Goal: Task Accomplishment & Management: Manage account settings

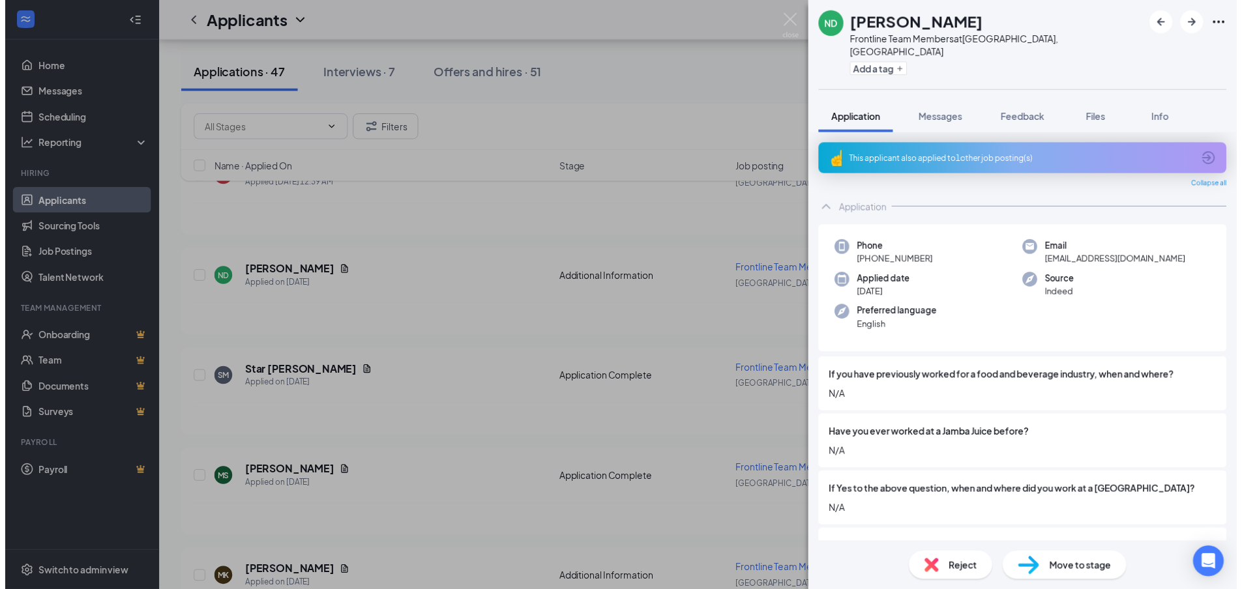
scroll to position [130, 0]
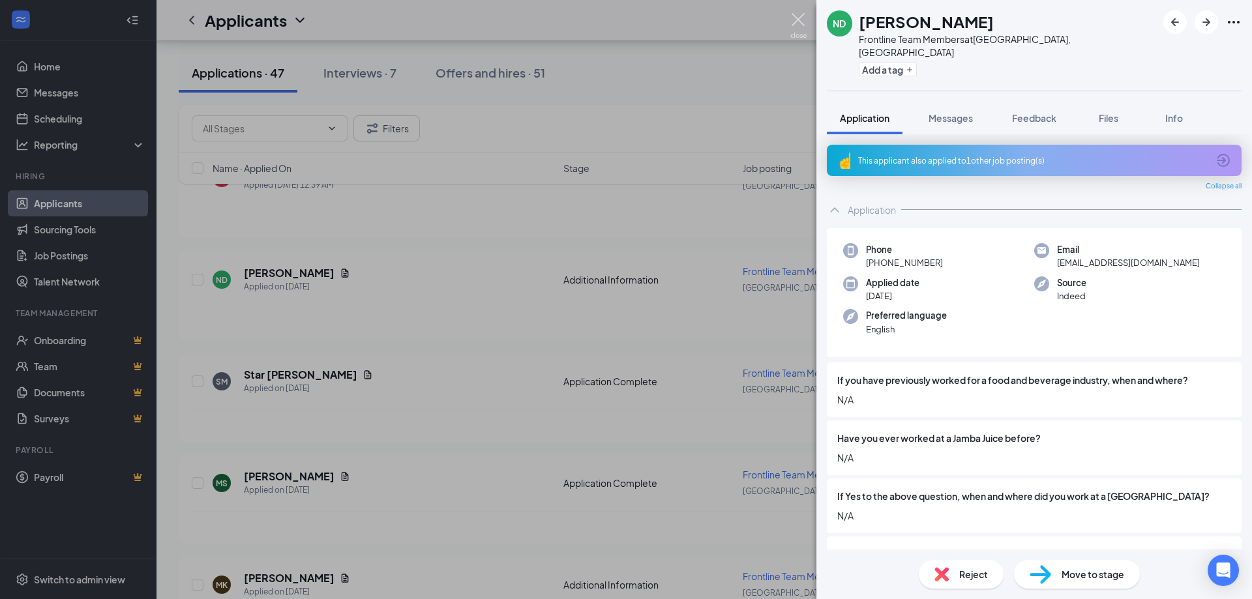
click at [805, 25] on img at bounding box center [798, 25] width 16 height 25
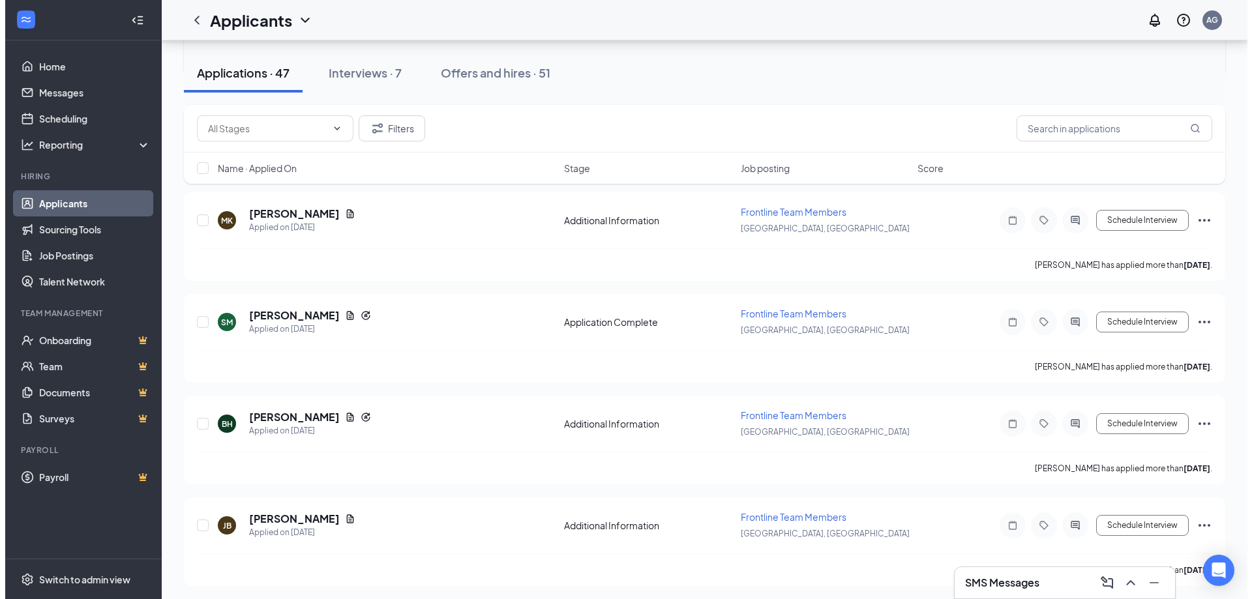
scroll to position [522, 0]
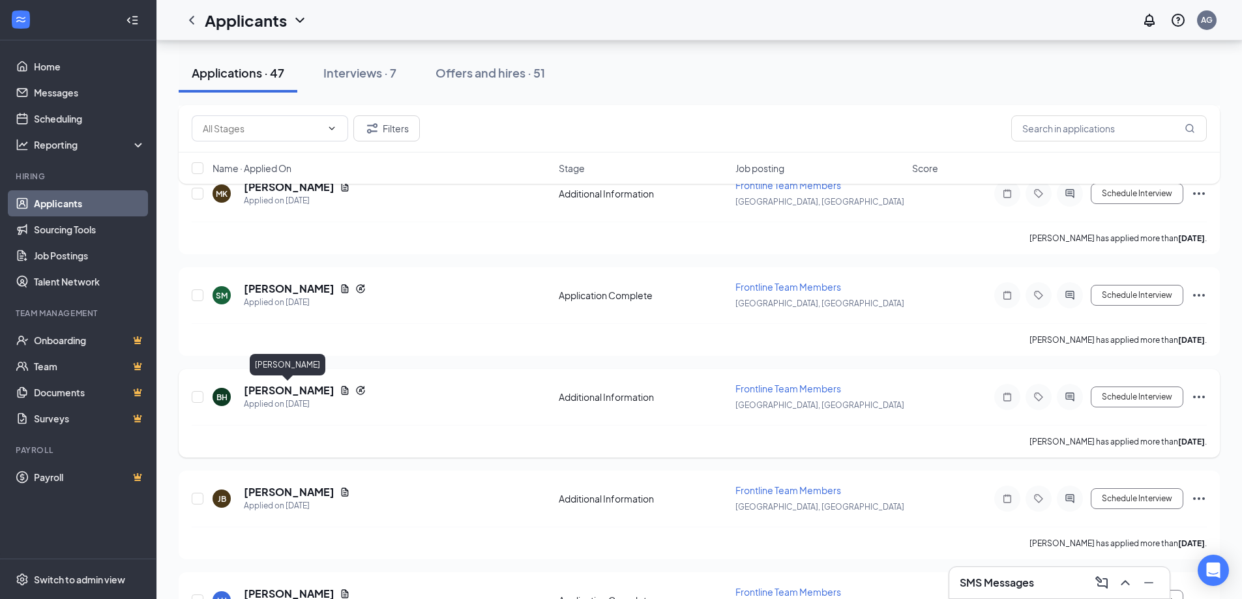
click at [279, 388] on h5 "[PERSON_NAME]" at bounding box center [289, 390] width 91 height 14
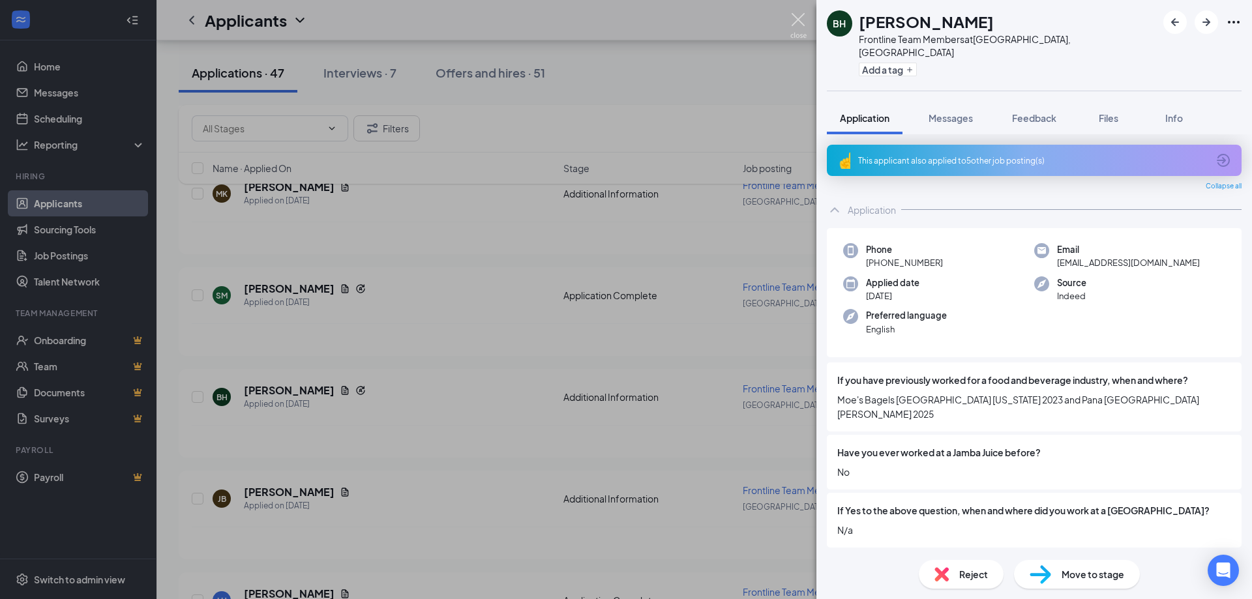
click at [797, 24] on img at bounding box center [798, 25] width 16 height 25
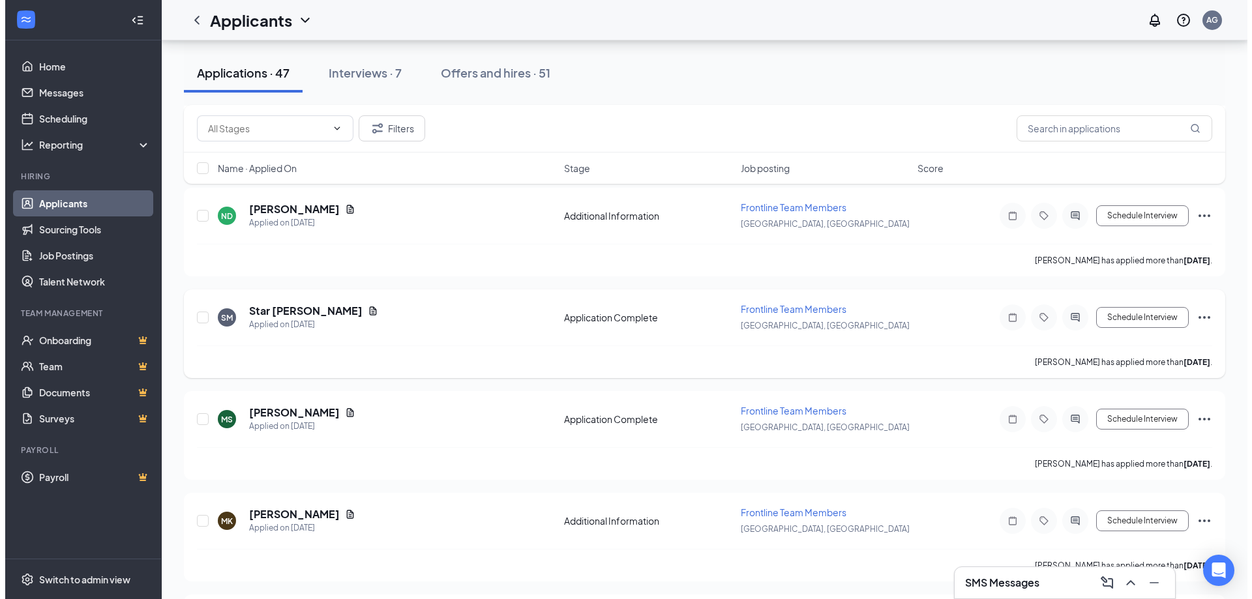
scroll to position [196, 0]
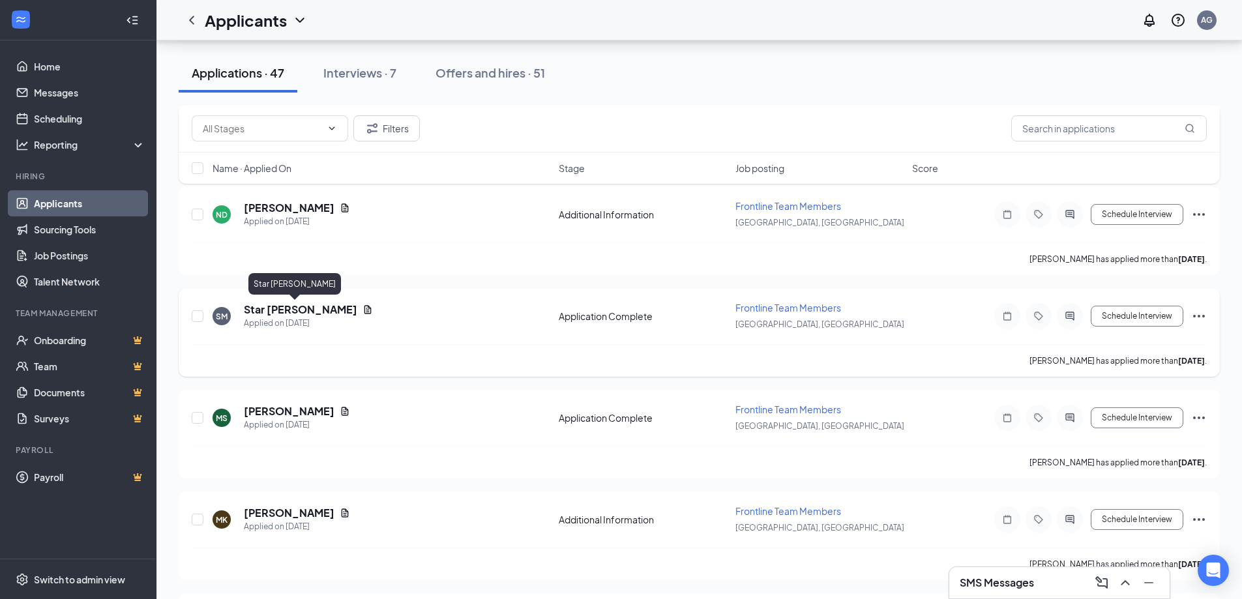
click at [263, 307] on h5 "Star [PERSON_NAME]" at bounding box center [300, 310] width 113 height 14
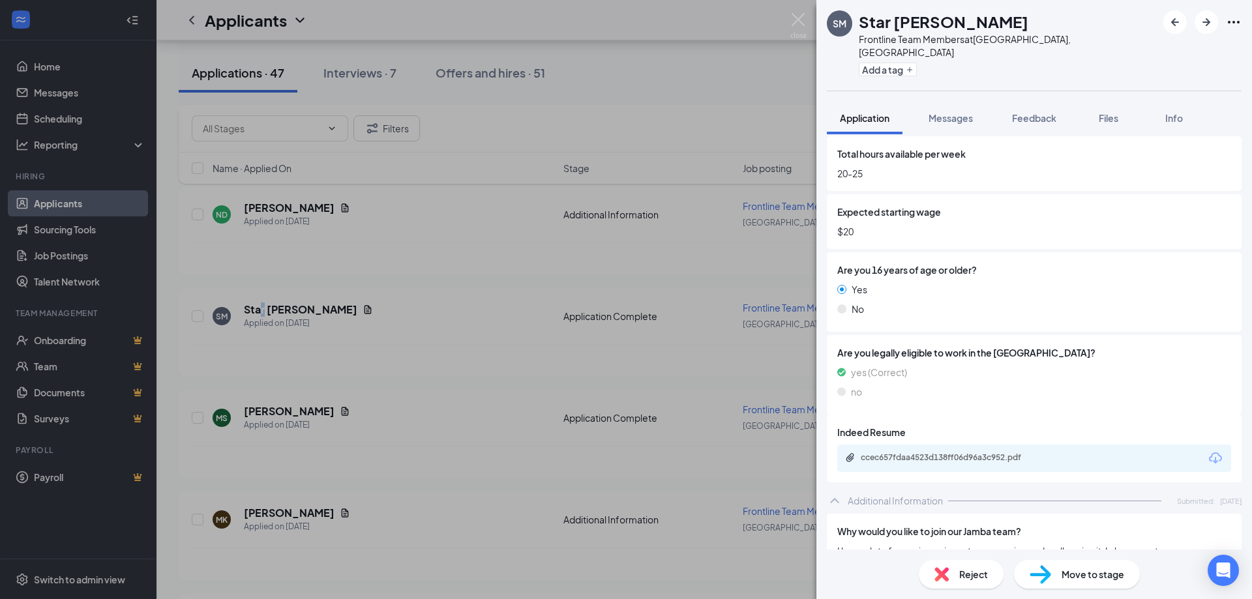
scroll to position [913, 0]
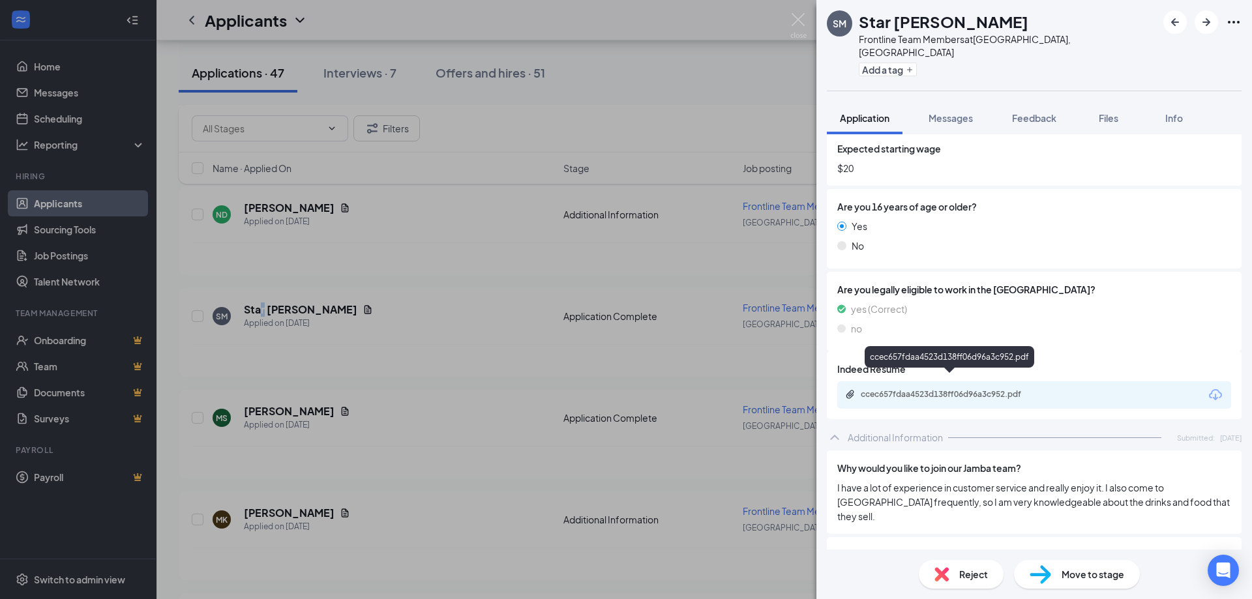
click at [913, 389] on div "ccec657fdaa4523d138ff06d96a3c952.pdf" at bounding box center [952, 394] width 183 height 10
click at [1175, 29] on icon "ArrowLeftNew" at bounding box center [1175, 22] width 16 height 16
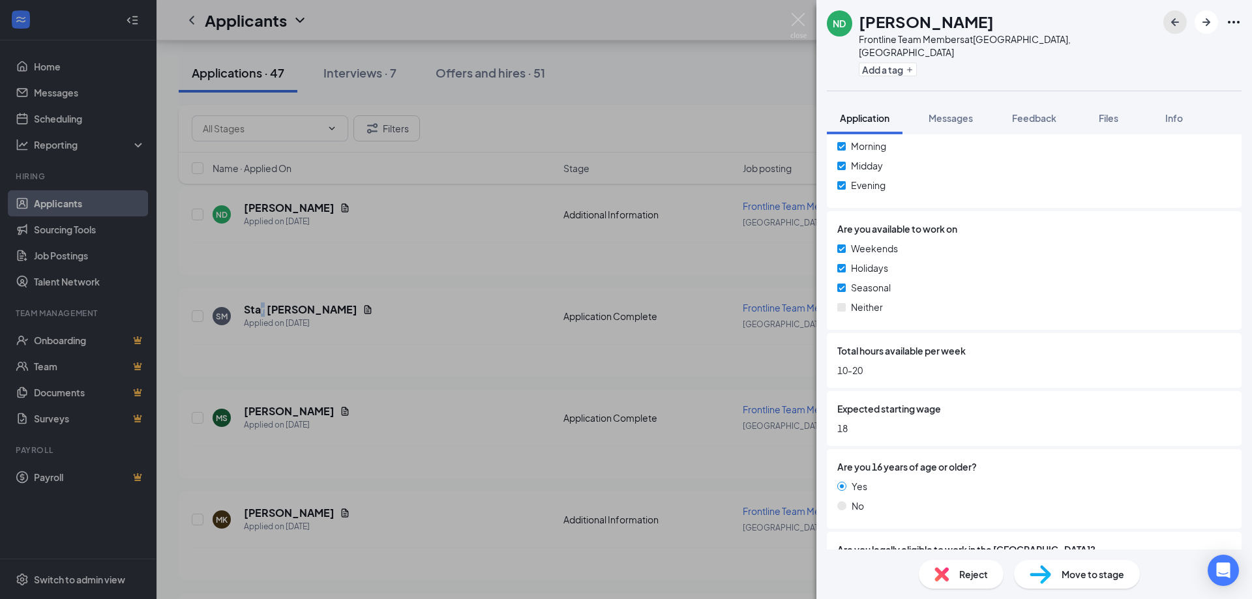
scroll to position [859, 0]
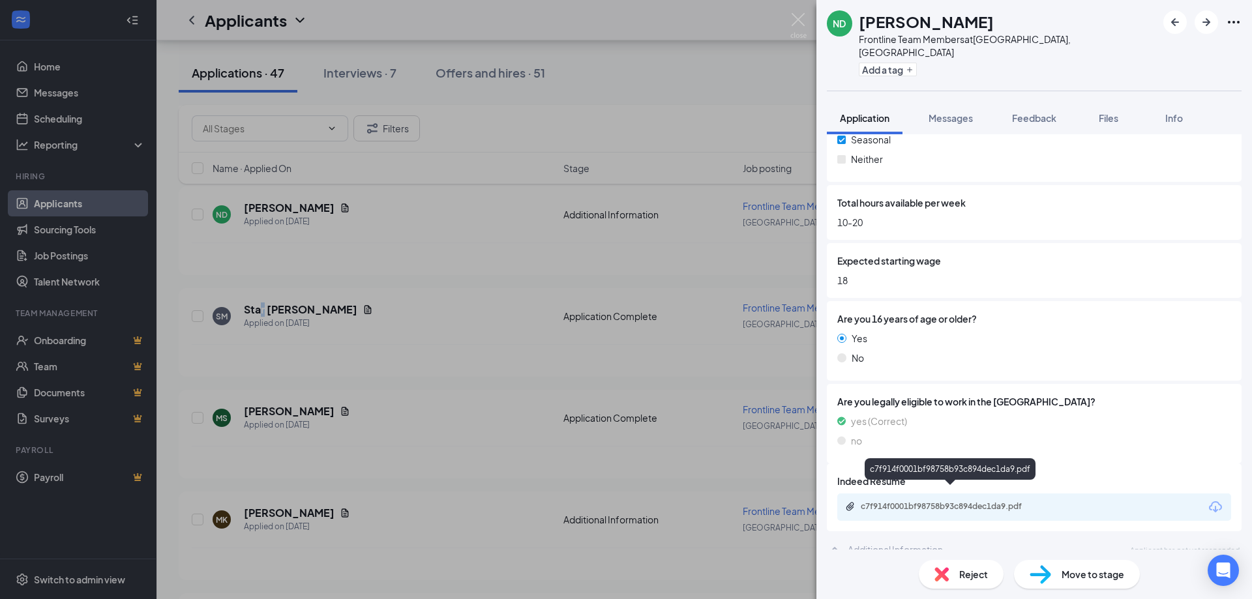
click at [957, 501] on div "c7f914f0001bf98758b93c894dec1da9.pdf" at bounding box center [950, 507] width 211 height 12
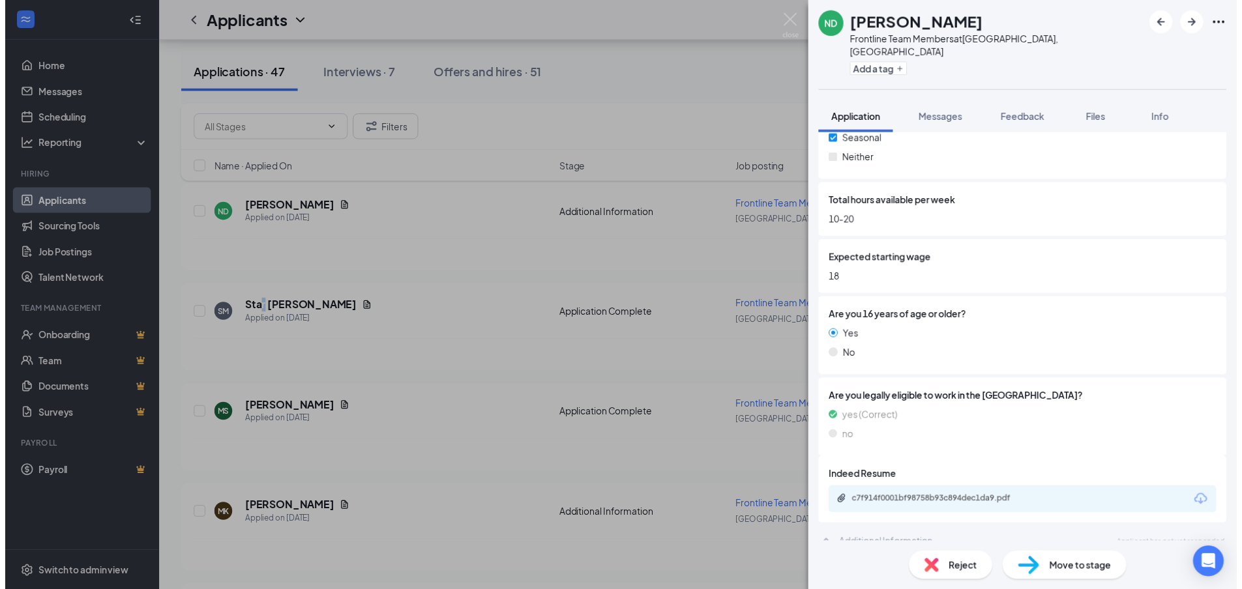
scroll to position [854, 0]
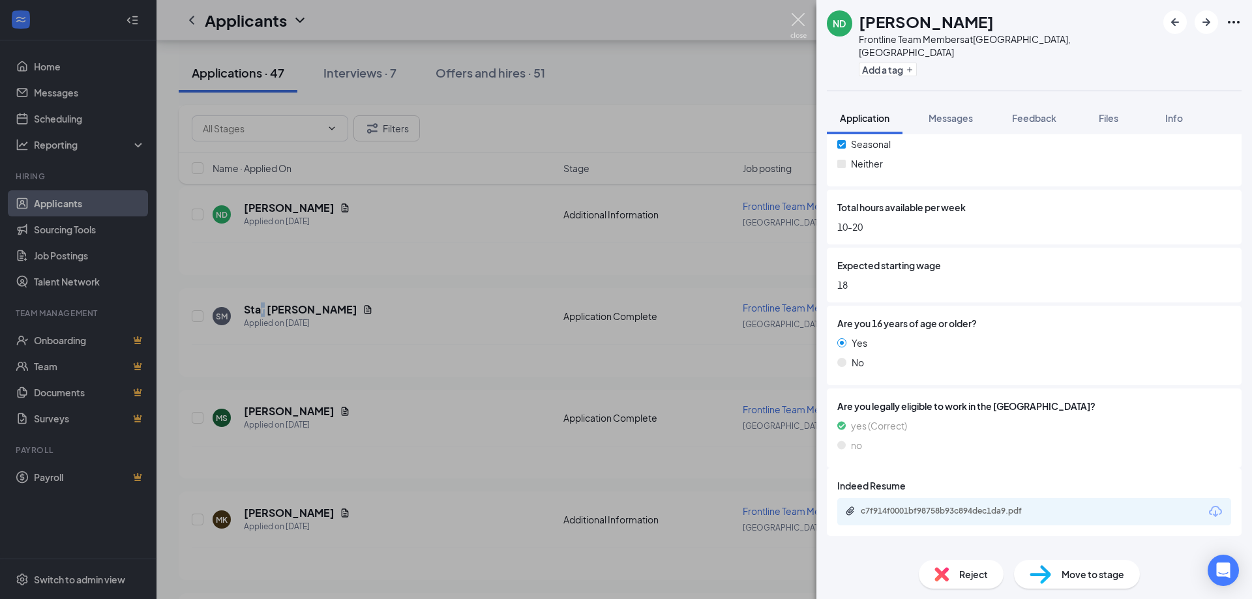
click at [795, 25] on img at bounding box center [798, 25] width 16 height 25
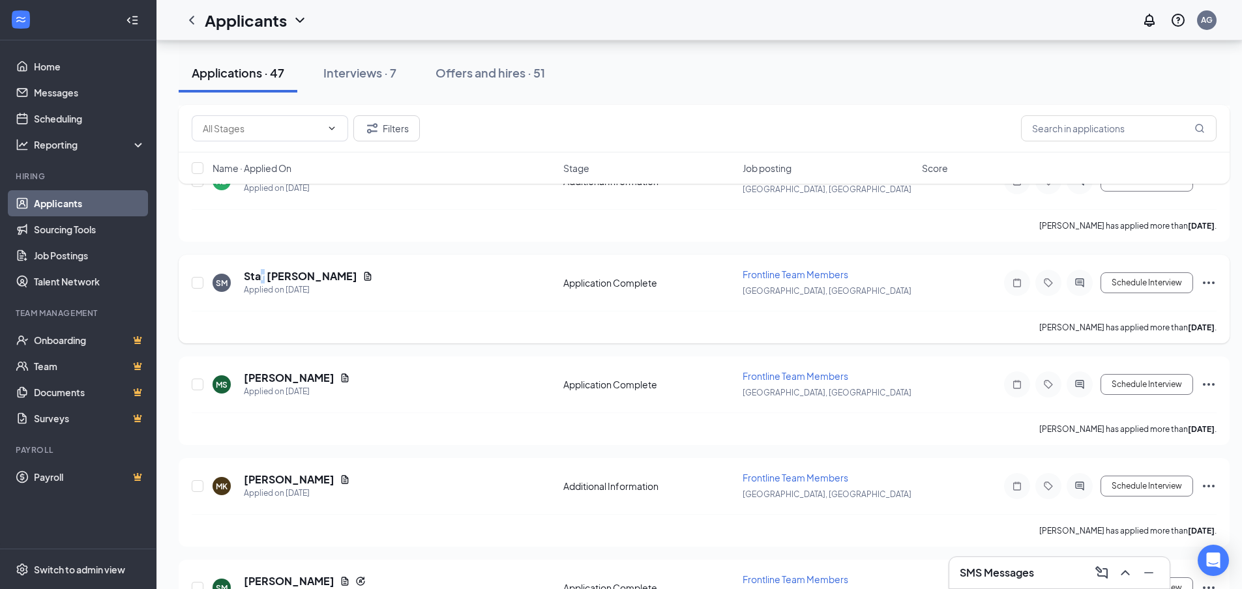
scroll to position [261, 0]
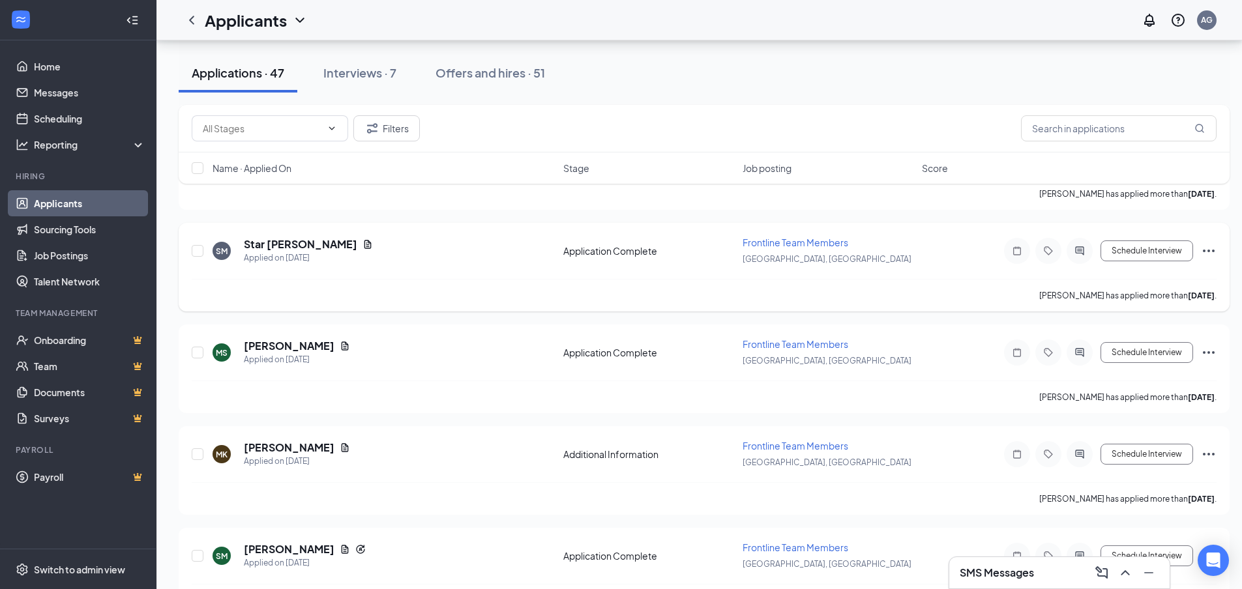
click at [334, 278] on div "SM Star [PERSON_NAME] Applied on [DATE] Application Complete Frontline Team Mem…" at bounding box center [704, 257] width 1025 height 43
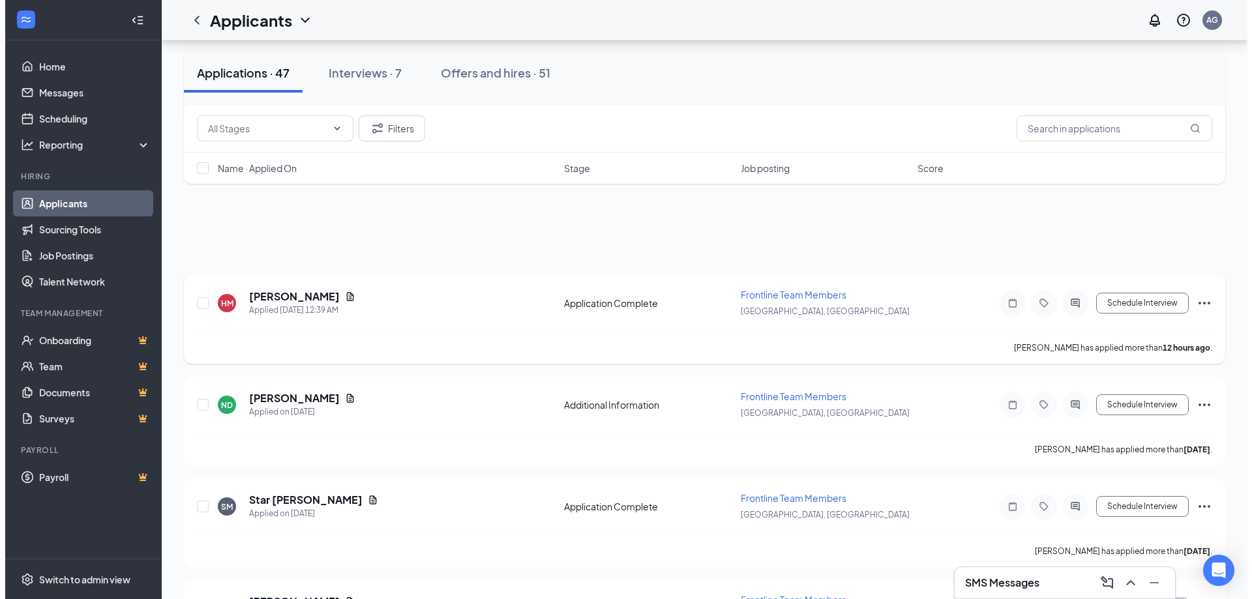
scroll to position [0, 0]
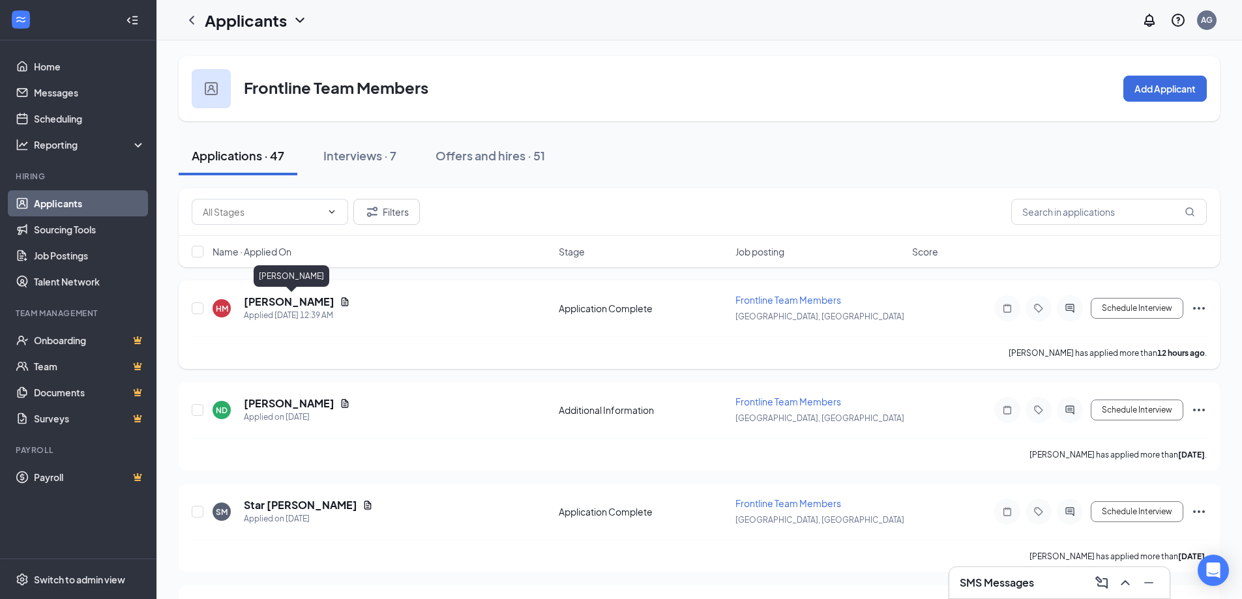
click at [306, 299] on h5 "[PERSON_NAME]" at bounding box center [289, 302] width 91 height 14
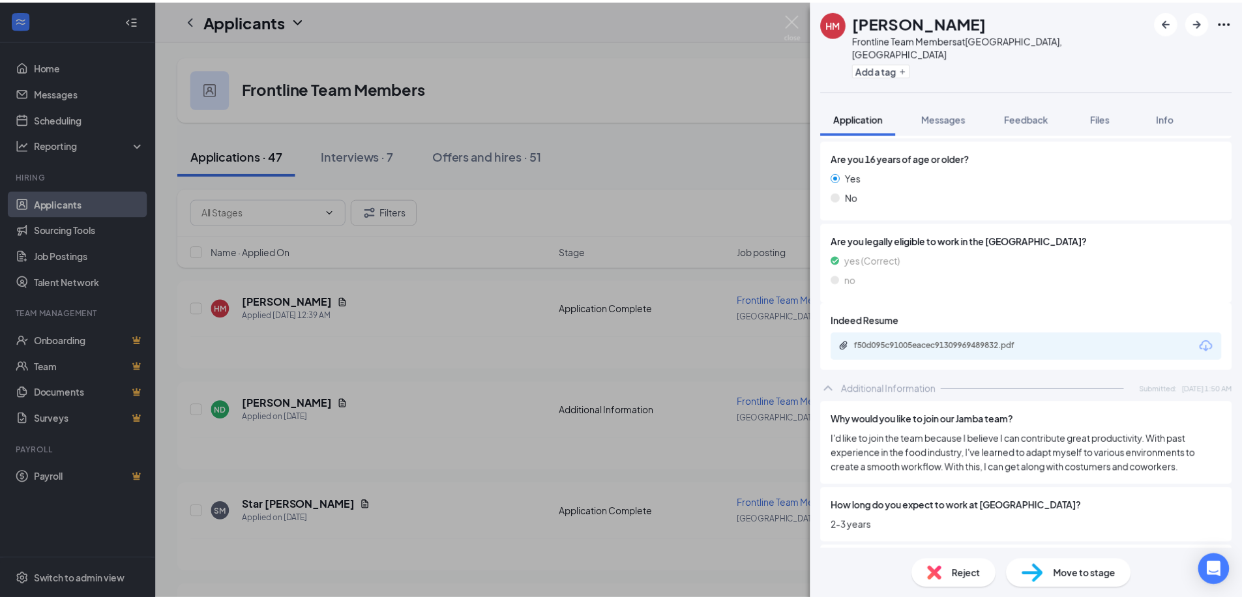
scroll to position [1016, 0]
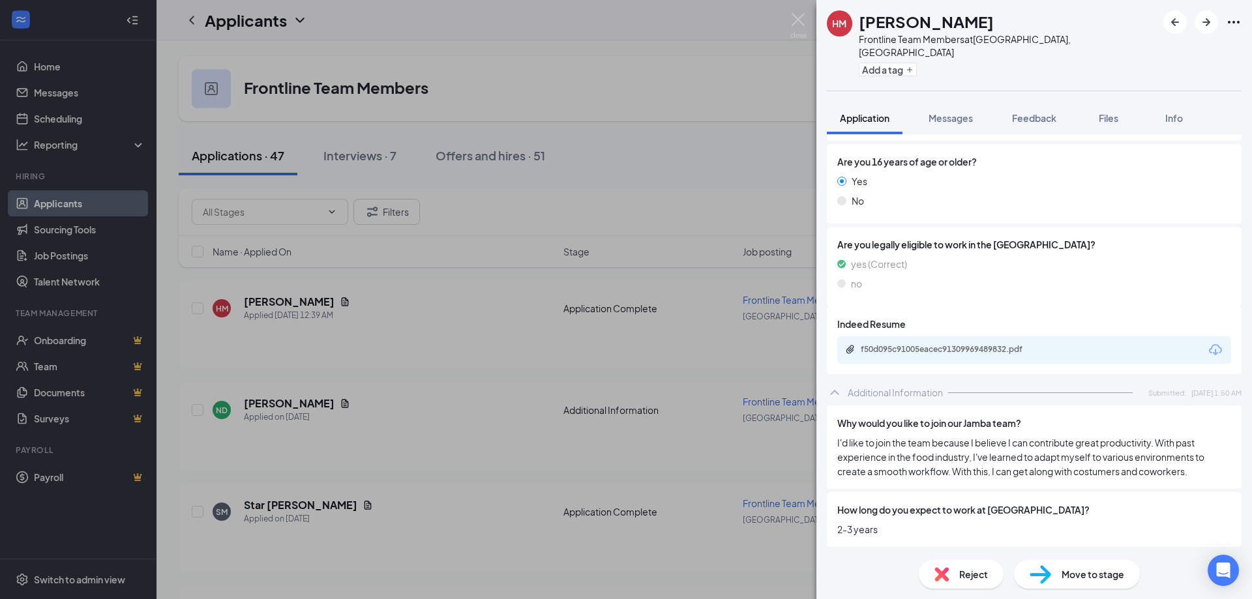
click at [942, 344] on div "f50d095c91005eacec91309969489832.pdf" at bounding box center [952, 349] width 183 height 10
click at [970, 344] on div "f50d095c91005eacec91309969489832.pdf" at bounding box center [952, 349] width 183 height 10
click at [803, 20] on img at bounding box center [798, 25] width 16 height 25
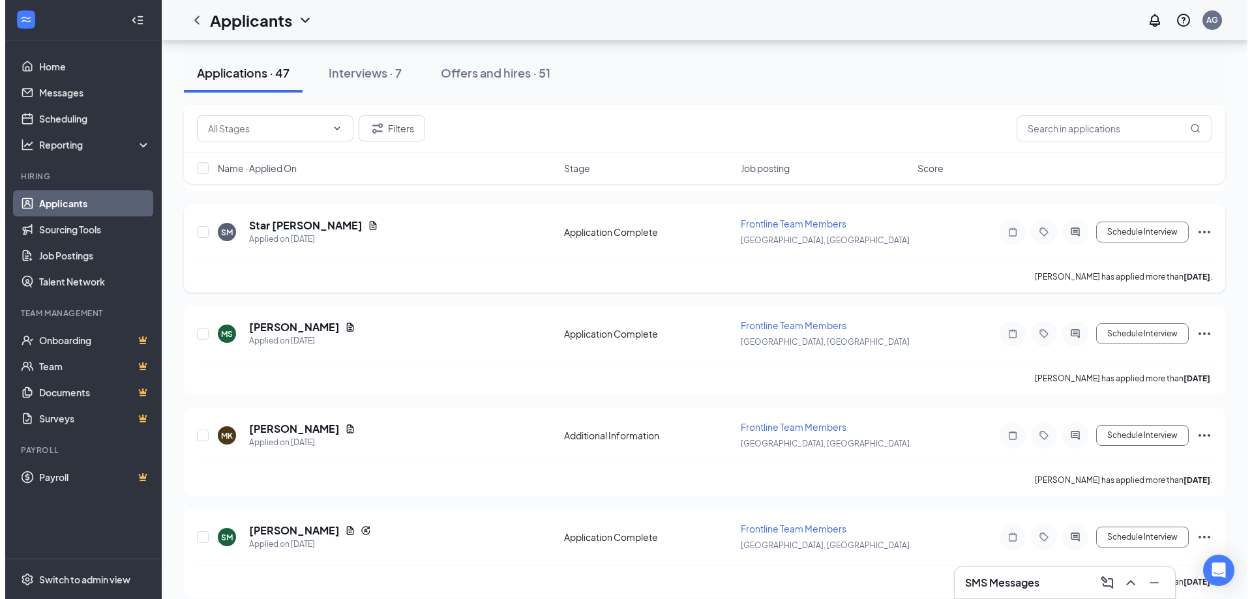
scroll to position [326, 0]
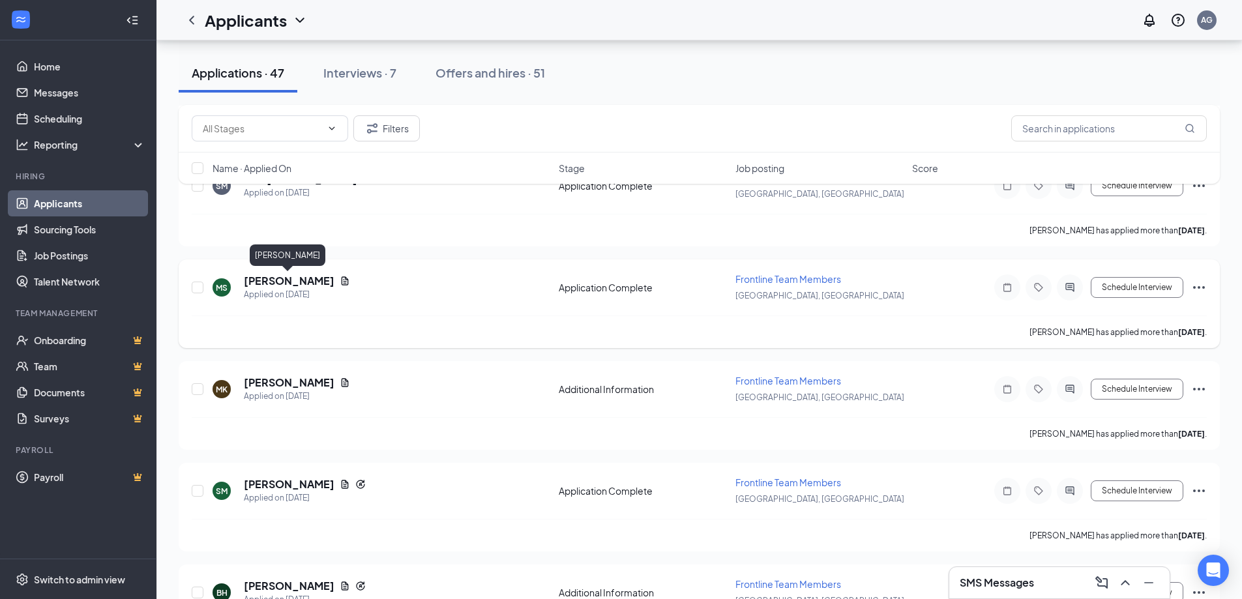
click at [302, 281] on h5 "[PERSON_NAME]" at bounding box center [289, 281] width 91 height 14
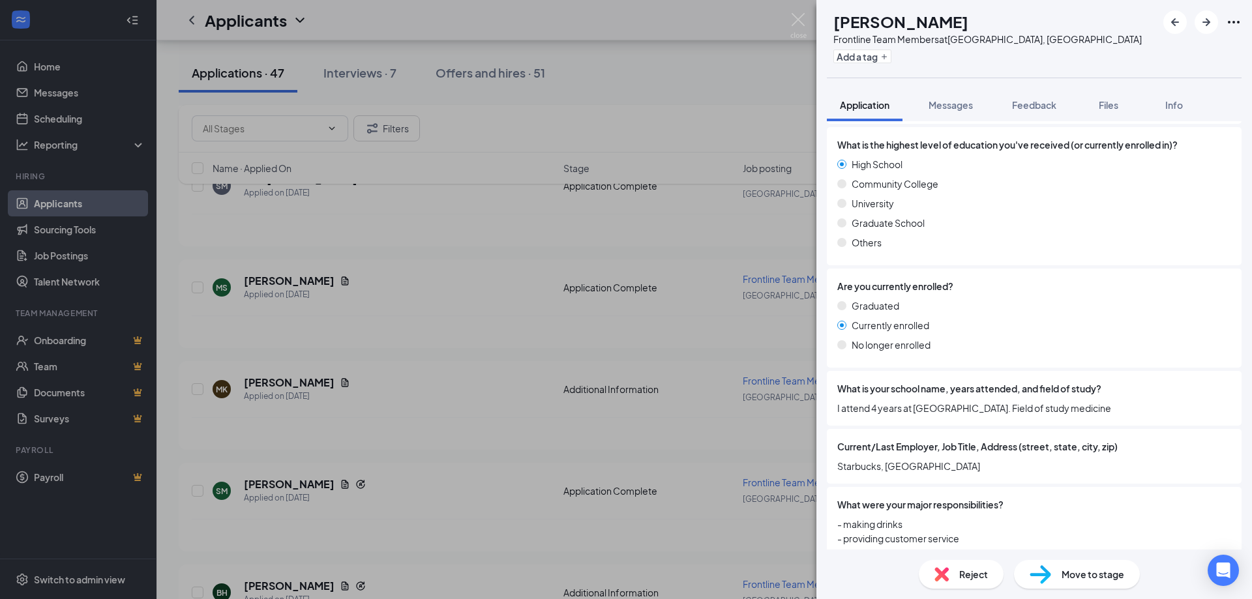
scroll to position [1661, 0]
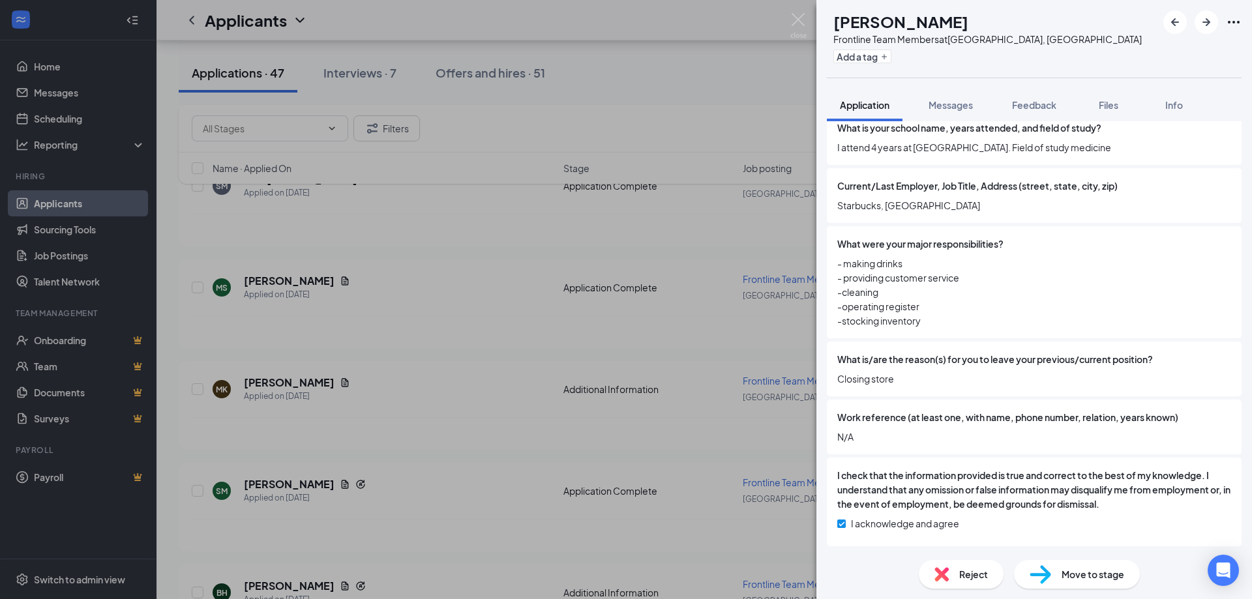
click at [974, 576] on span "Reject" at bounding box center [973, 574] width 29 height 14
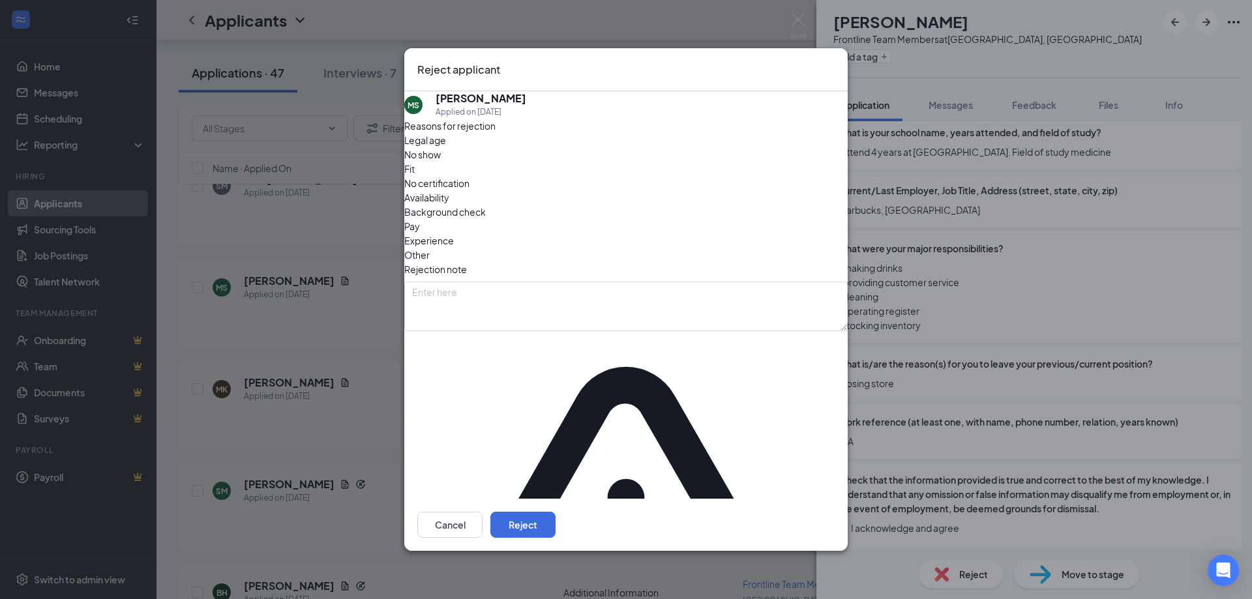
click at [449, 205] on span "Availability" at bounding box center [426, 197] width 45 height 14
click at [744, 499] on div "Cancel Reject" at bounding box center [625, 525] width 443 height 52
click at [482, 512] on button "Cancel" at bounding box center [449, 525] width 65 height 26
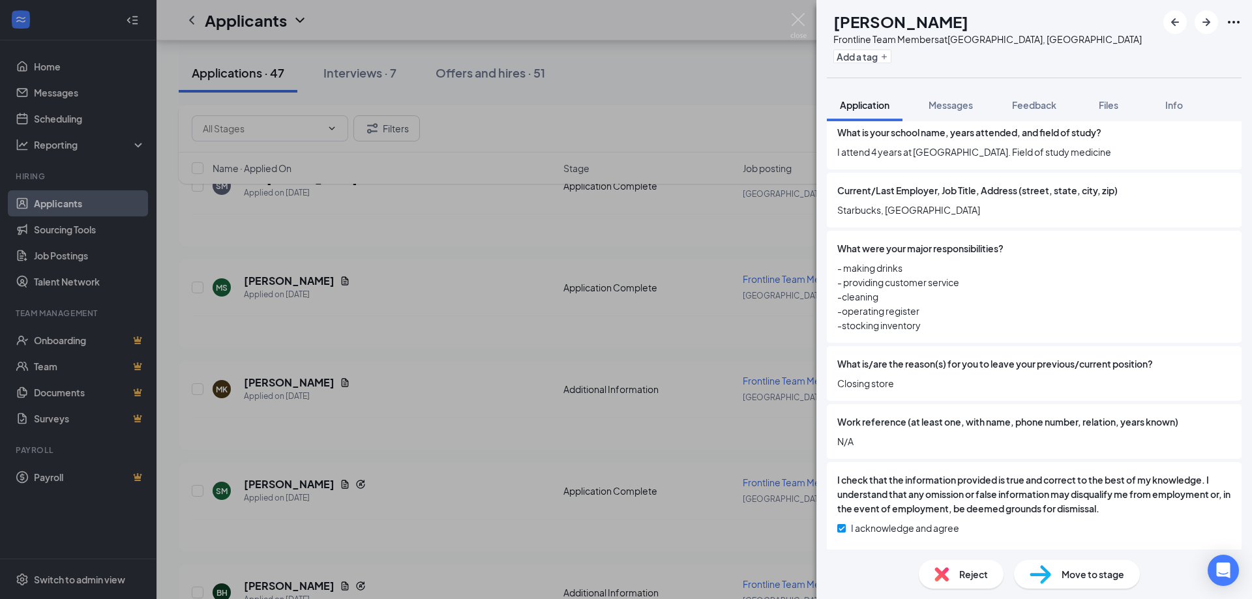
click at [790, 20] on div "[PERSON_NAME] Frontline Team Members at [GEOGRAPHIC_DATA], [GEOGRAPHIC_DATA] Ad…" at bounding box center [626, 299] width 1252 height 599
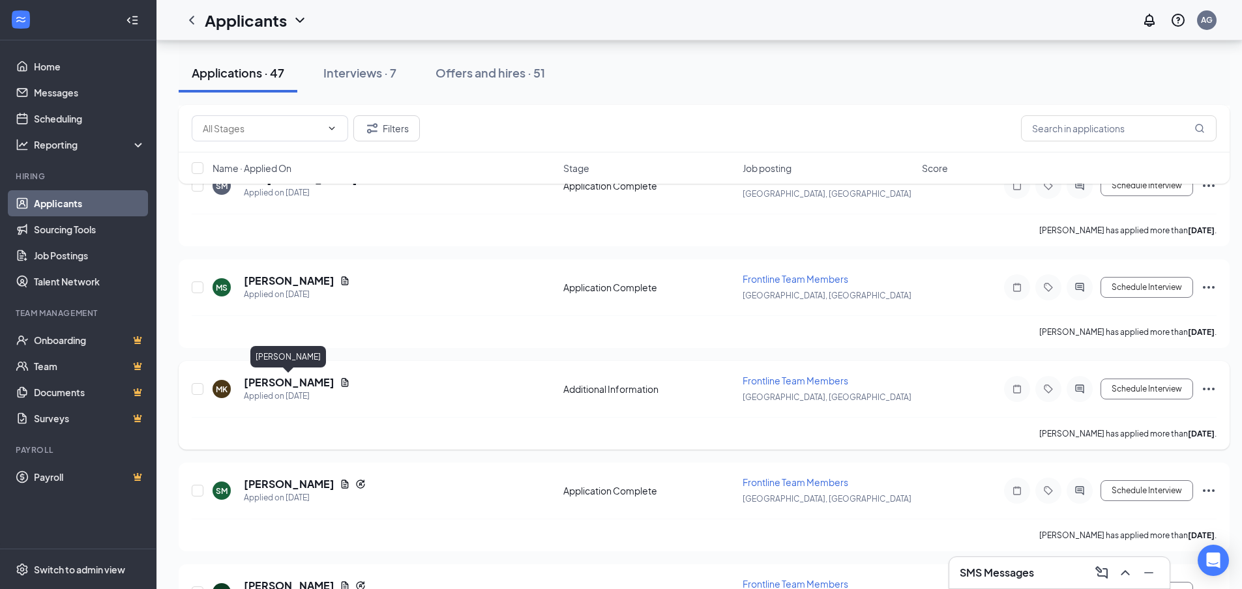
click at [325, 377] on h5 "[PERSON_NAME]" at bounding box center [289, 383] width 91 height 14
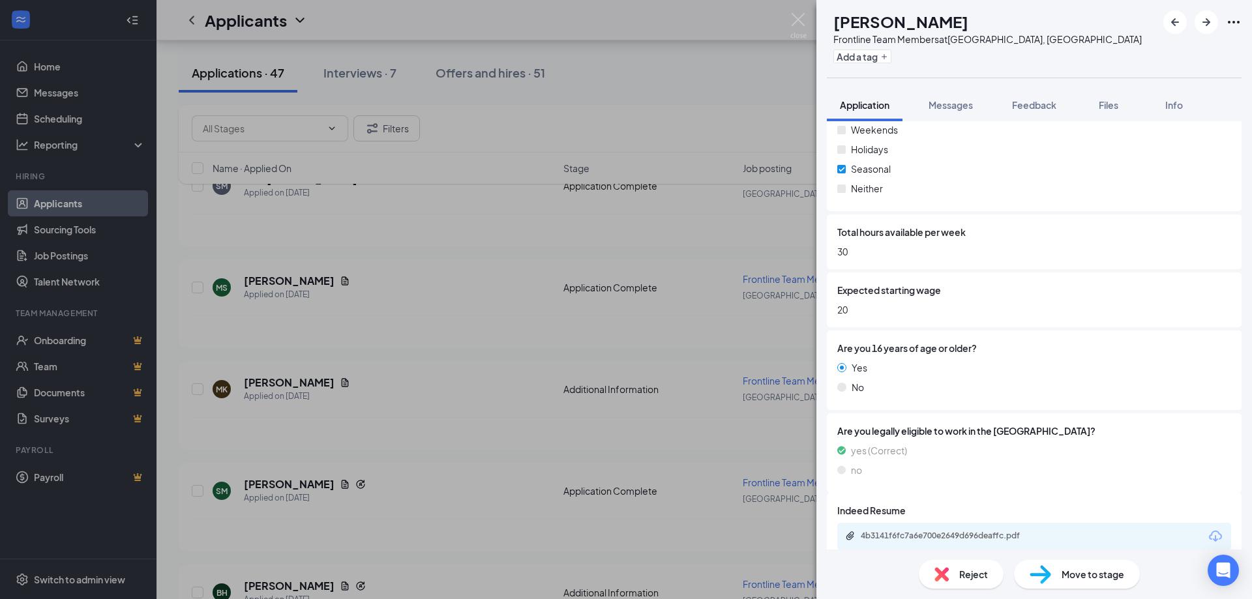
scroll to position [801, 0]
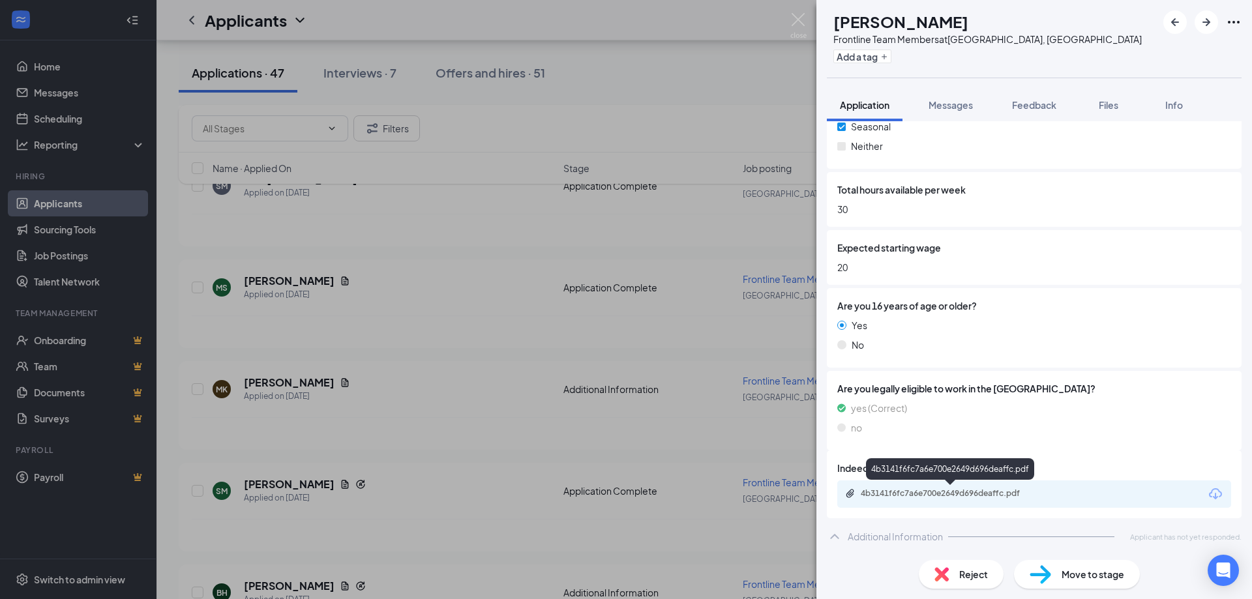
click at [929, 497] on div "4b3141f6fc7a6e700e2649d696deaffc.pdf" at bounding box center [952, 493] width 183 height 10
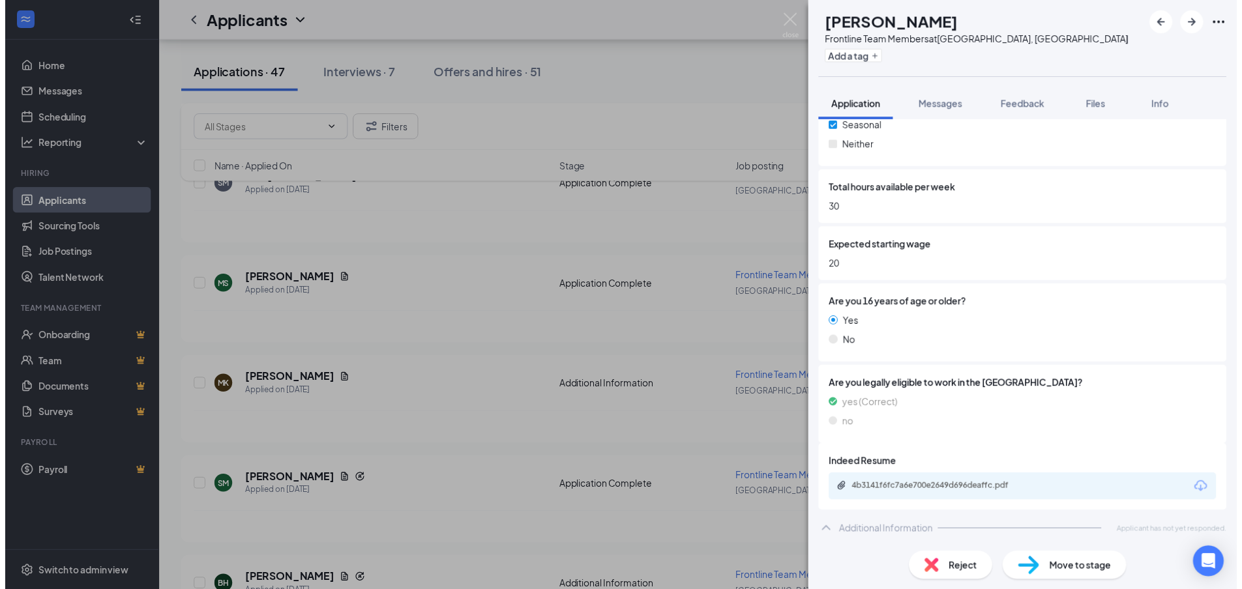
scroll to position [796, 0]
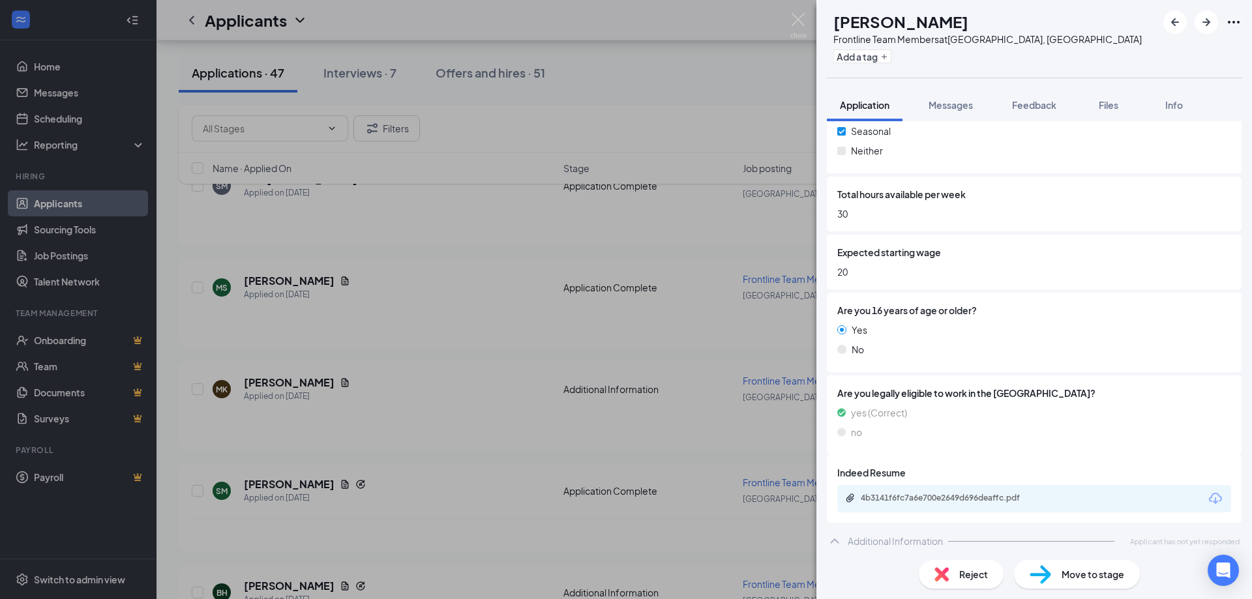
drag, startPoint x: 72, startPoint y: 89, endPoint x: 33, endPoint y: 174, distance: 93.6
click at [74, 96] on div "[PERSON_NAME] Frontline Team Members at [GEOGRAPHIC_DATA], [GEOGRAPHIC_DATA] Ad…" at bounding box center [626, 299] width 1252 height 599
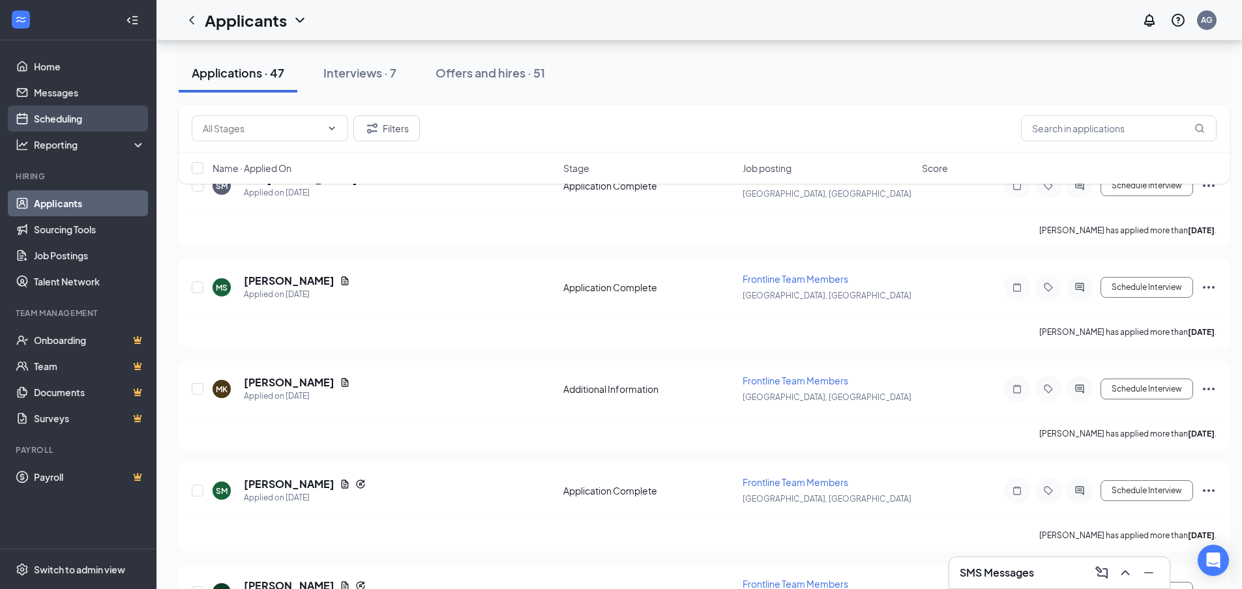
click at [56, 120] on link "Scheduling" at bounding box center [89, 119] width 111 height 26
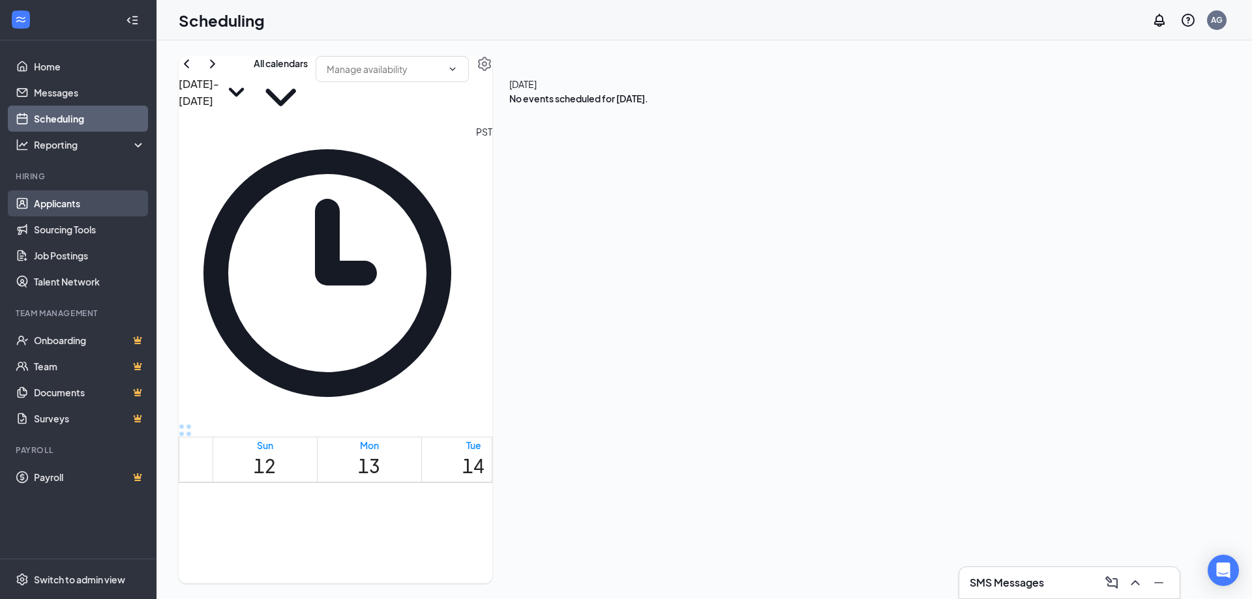
click at [61, 213] on link "Applicants" at bounding box center [89, 203] width 111 height 26
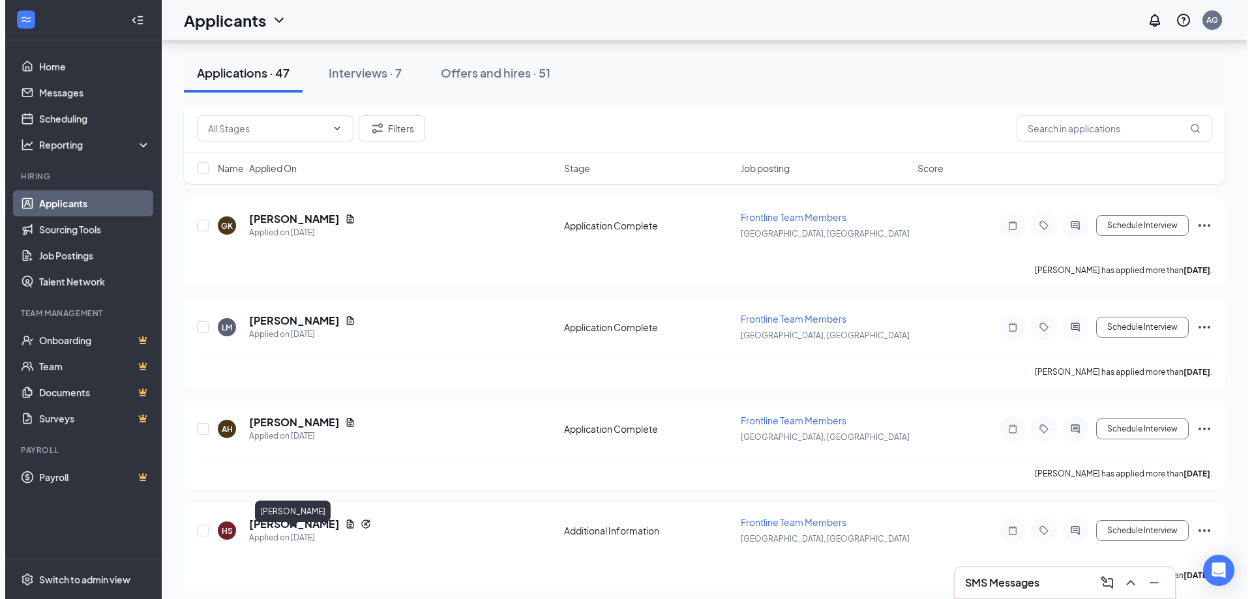
scroll to position [4436, 0]
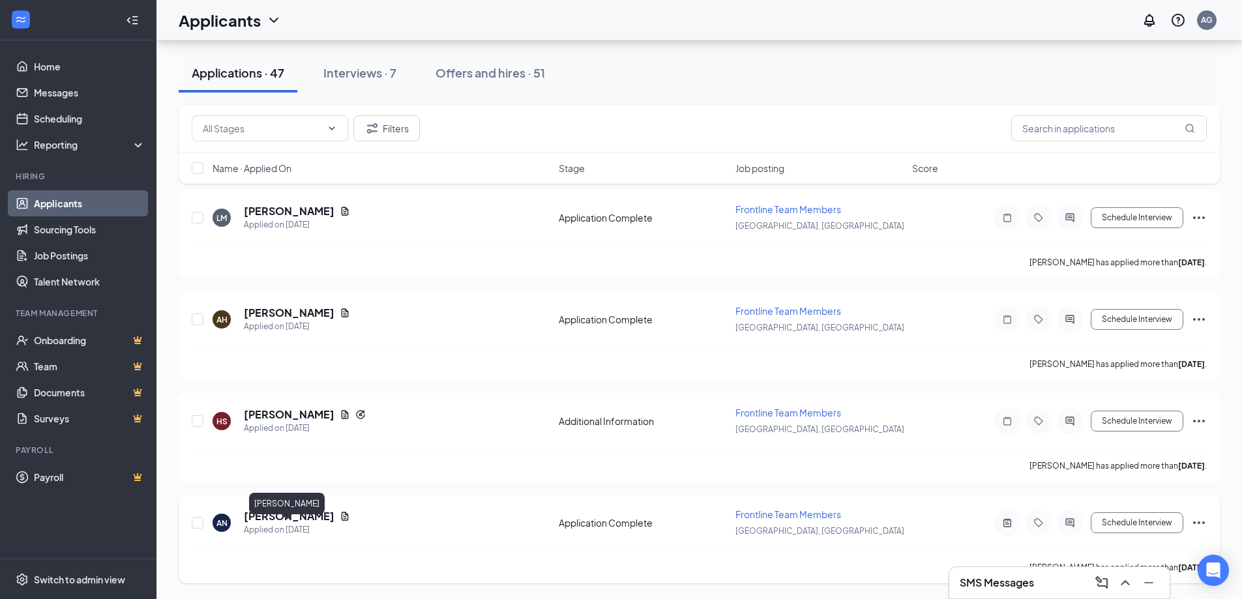
click at [304, 517] on h5 "[PERSON_NAME]" at bounding box center [289, 516] width 91 height 14
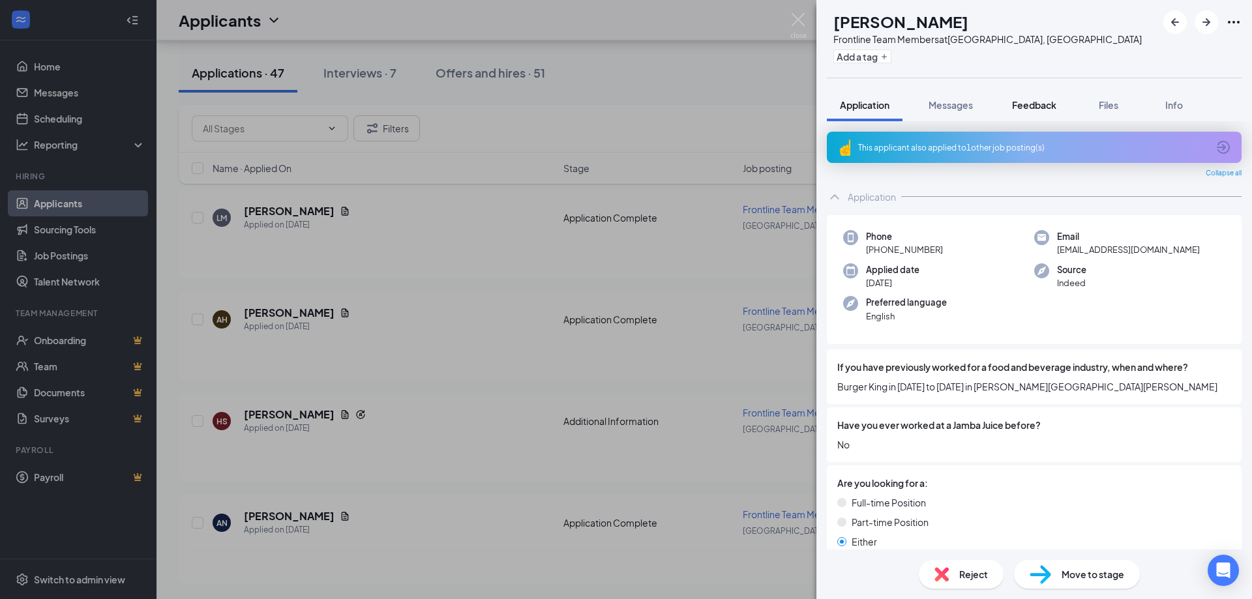
click at [1007, 103] on button "Feedback" at bounding box center [1034, 105] width 70 height 33
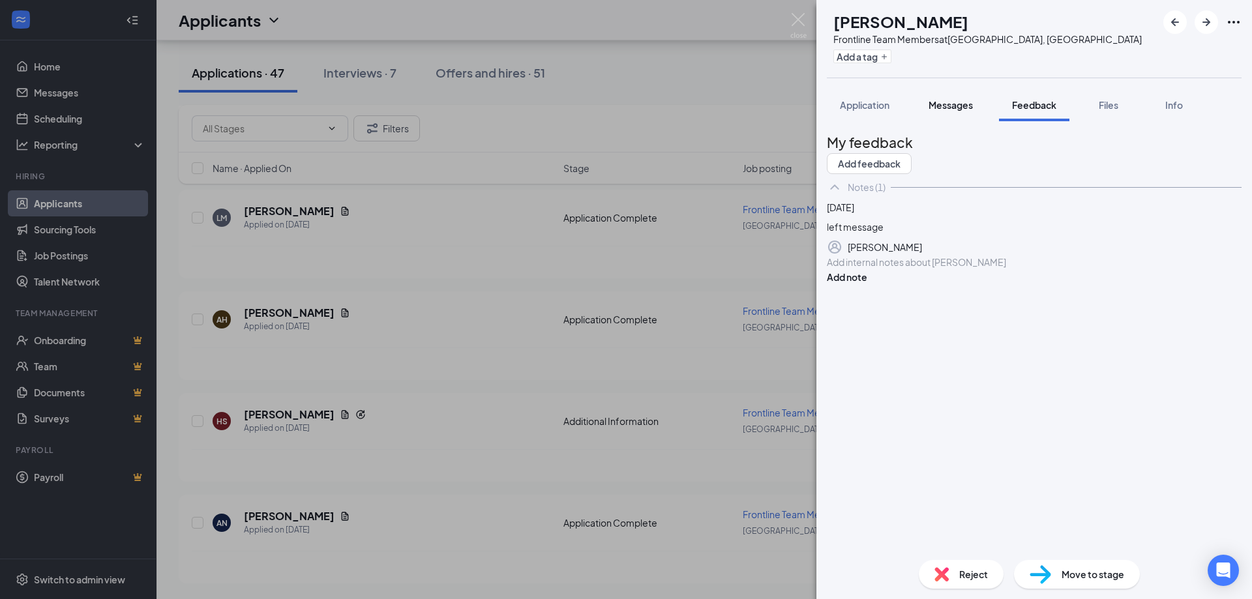
click at [947, 100] on span "Messages" at bounding box center [950, 105] width 44 height 12
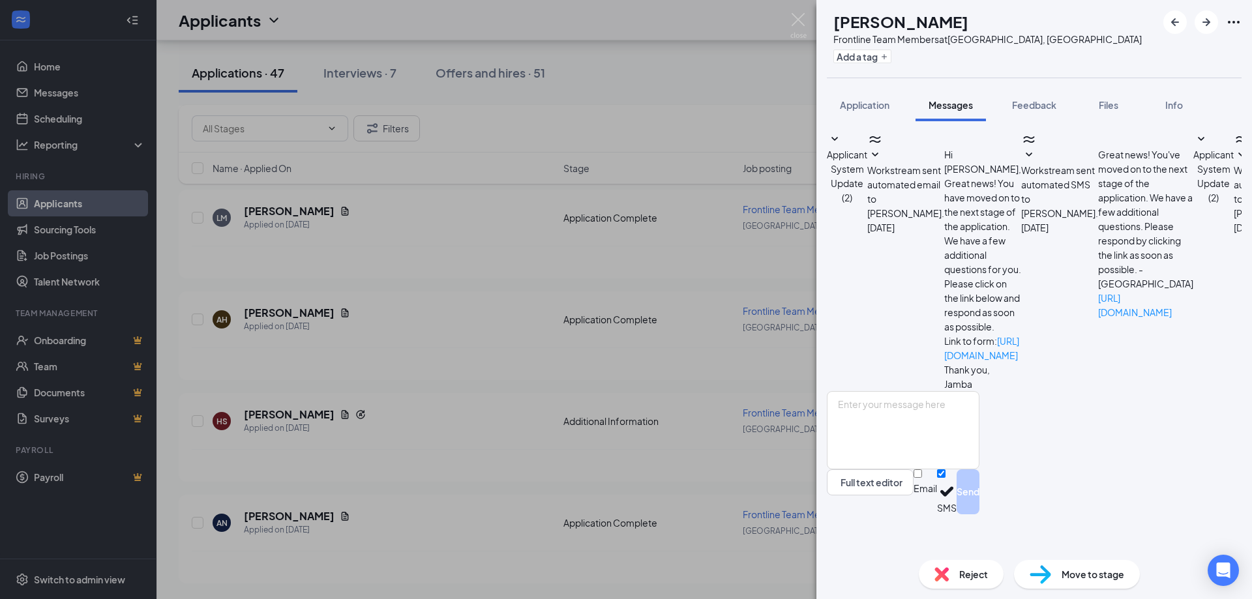
scroll to position [37, 0]
click at [876, 103] on span "Application" at bounding box center [865, 105] width 50 height 12
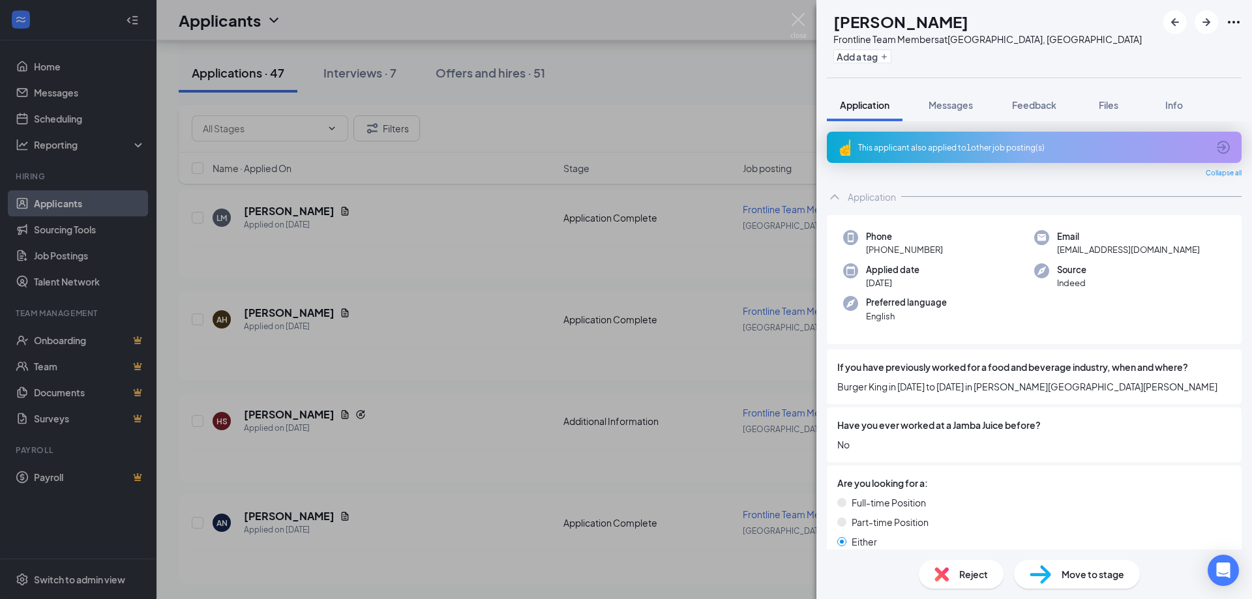
click at [449, 95] on div "AN [PERSON_NAME] Frontline Team Members at [GEOGRAPHIC_DATA], [GEOGRAPHIC_DATA]…" at bounding box center [626, 299] width 1252 height 599
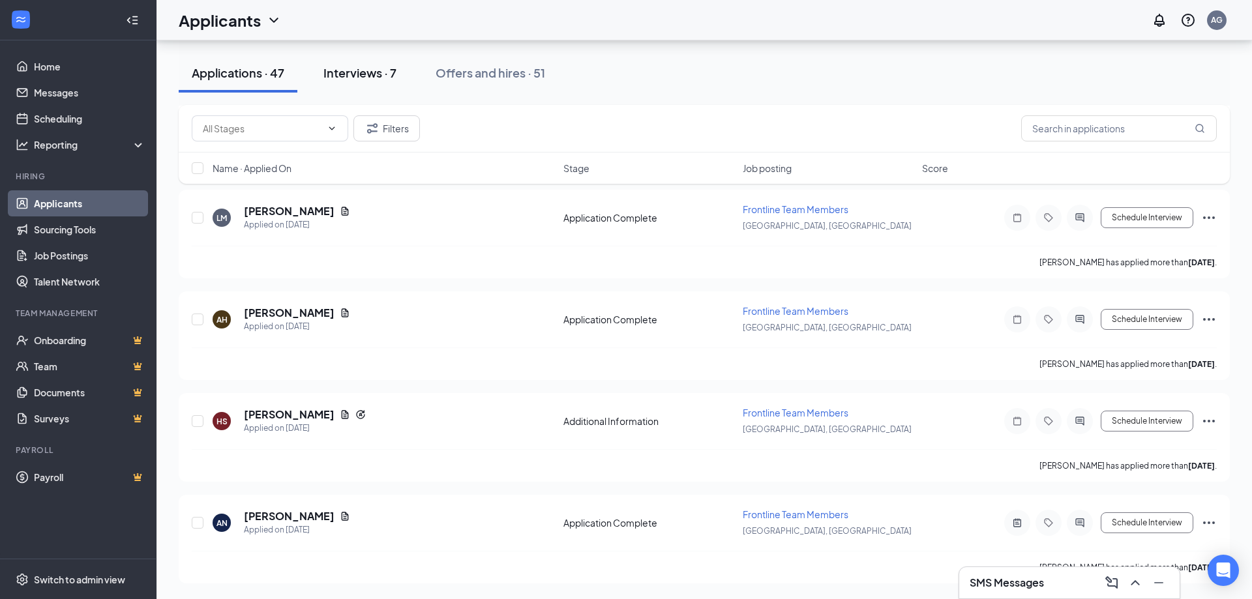
click at [380, 76] on div "Interviews · 7" at bounding box center [359, 73] width 73 height 16
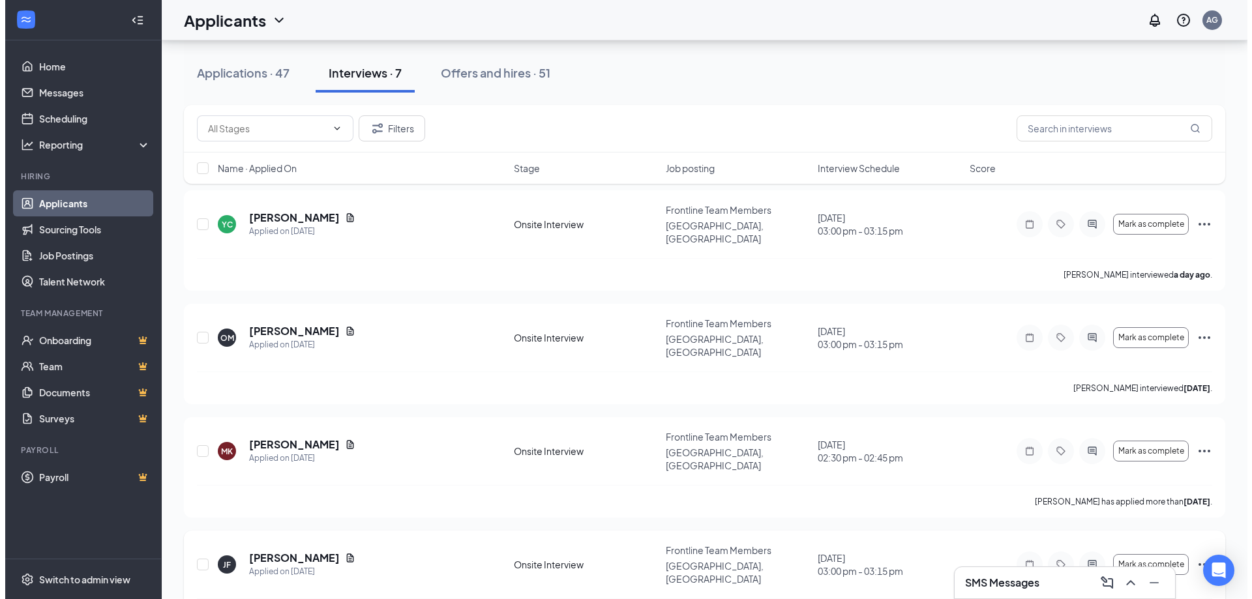
scroll to position [130, 0]
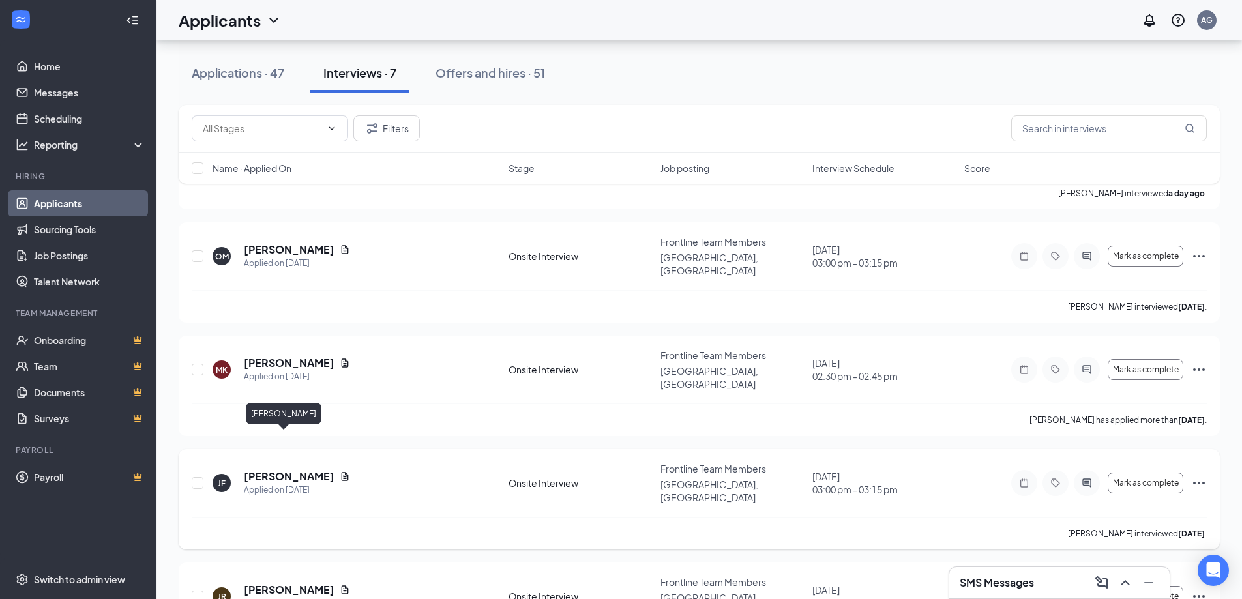
click at [281, 469] on h5 "[PERSON_NAME]" at bounding box center [289, 476] width 91 height 14
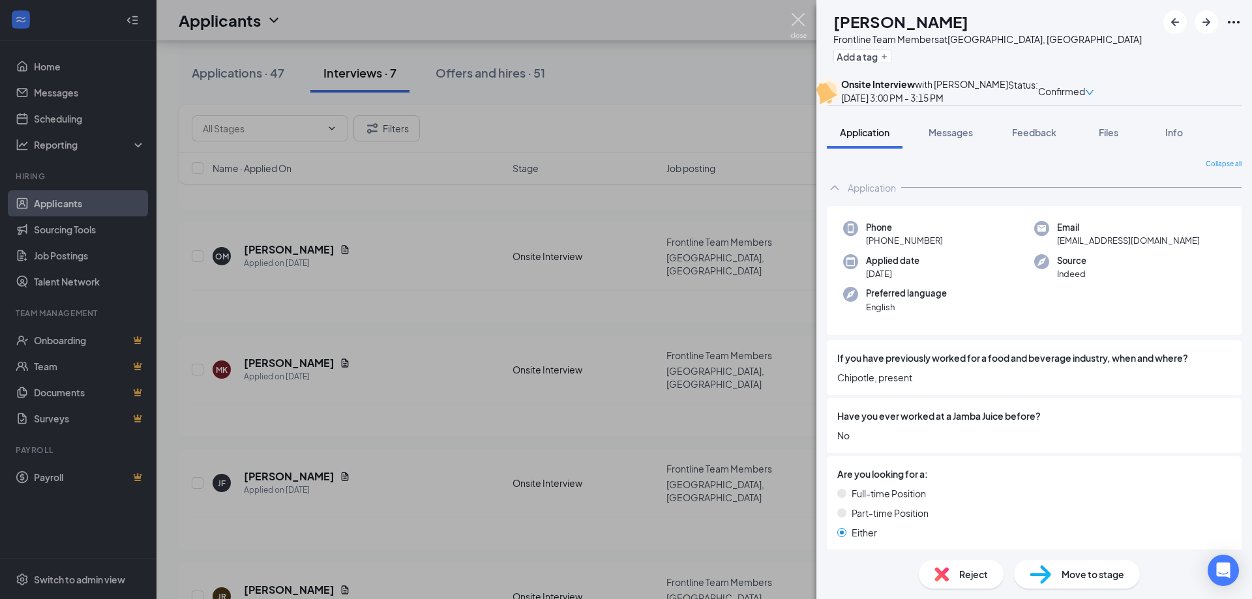
click at [801, 14] on img at bounding box center [798, 25] width 16 height 25
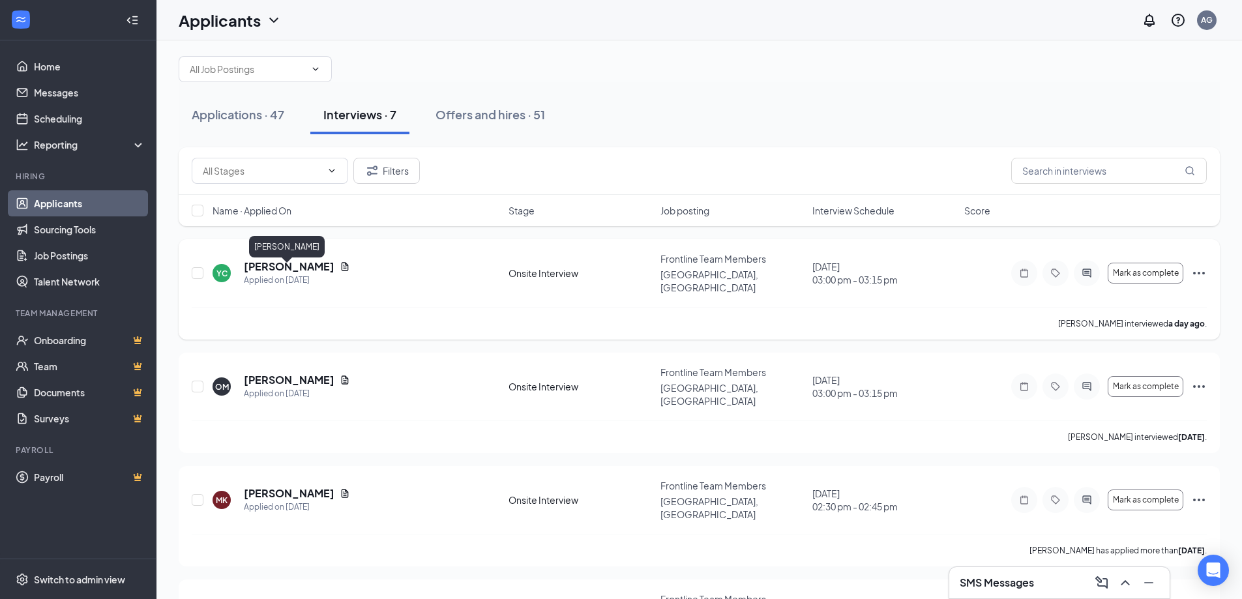
click at [307, 273] on h5 "[PERSON_NAME]" at bounding box center [289, 266] width 91 height 14
